Goal: Information Seeking & Learning: Understand process/instructions

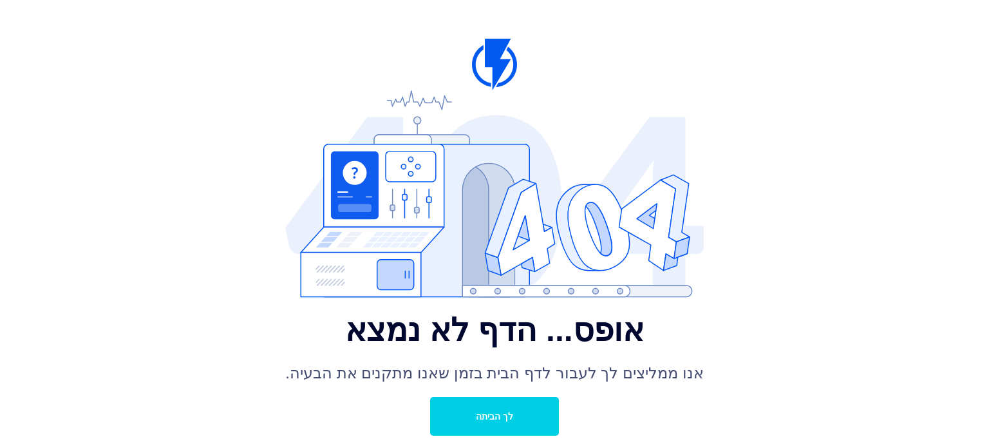
click at [496, 409] on link "לך הביתה" at bounding box center [494, 416] width 129 height 39
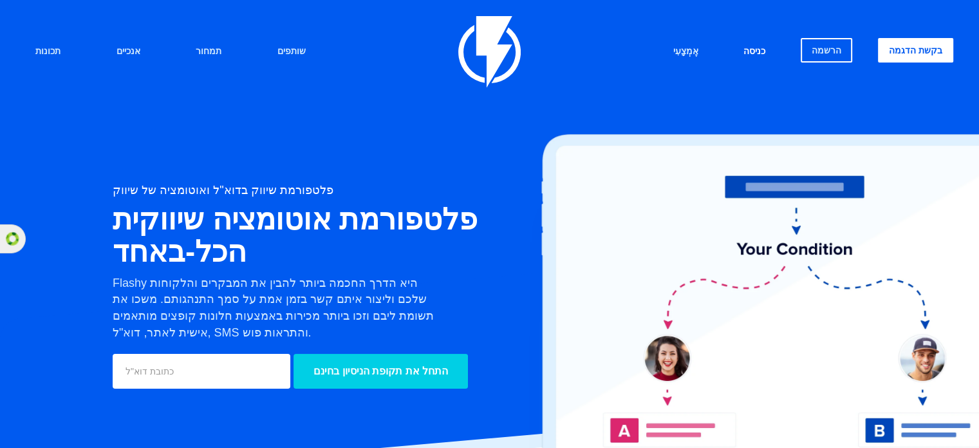
click at [753, 46] on font "כניסה" at bounding box center [755, 51] width 22 height 10
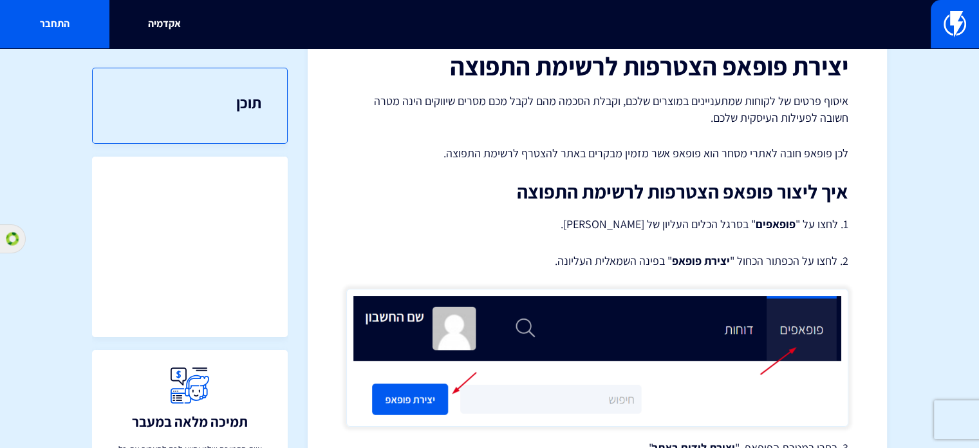
scroll to position [85, 0]
